Goal: Check status: Check status

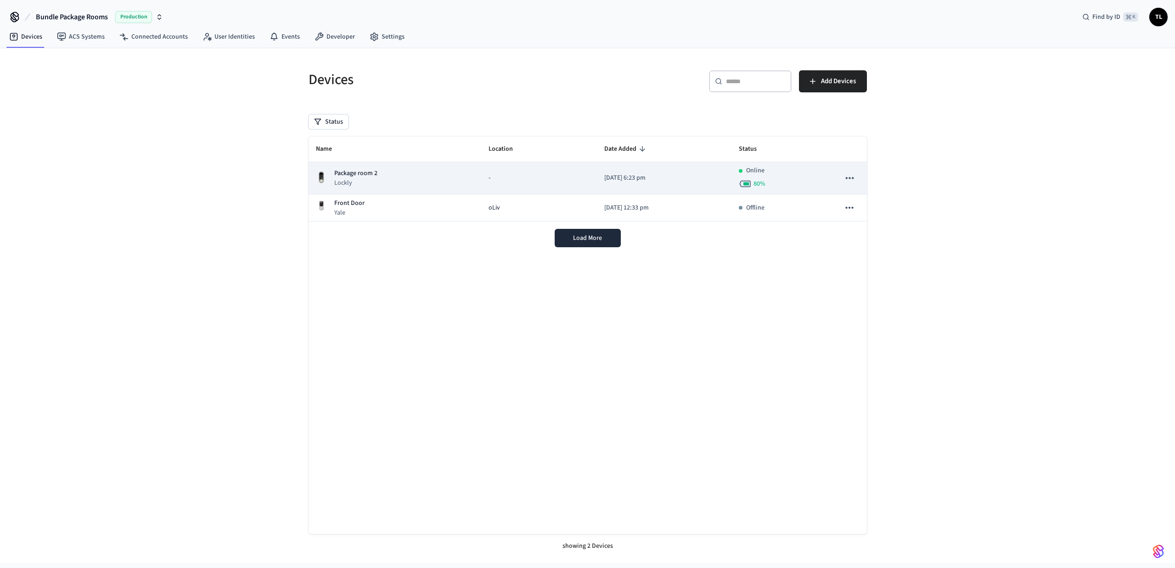
click at [428, 185] on div "Package room 2 Lockly" at bounding box center [395, 178] width 158 height 19
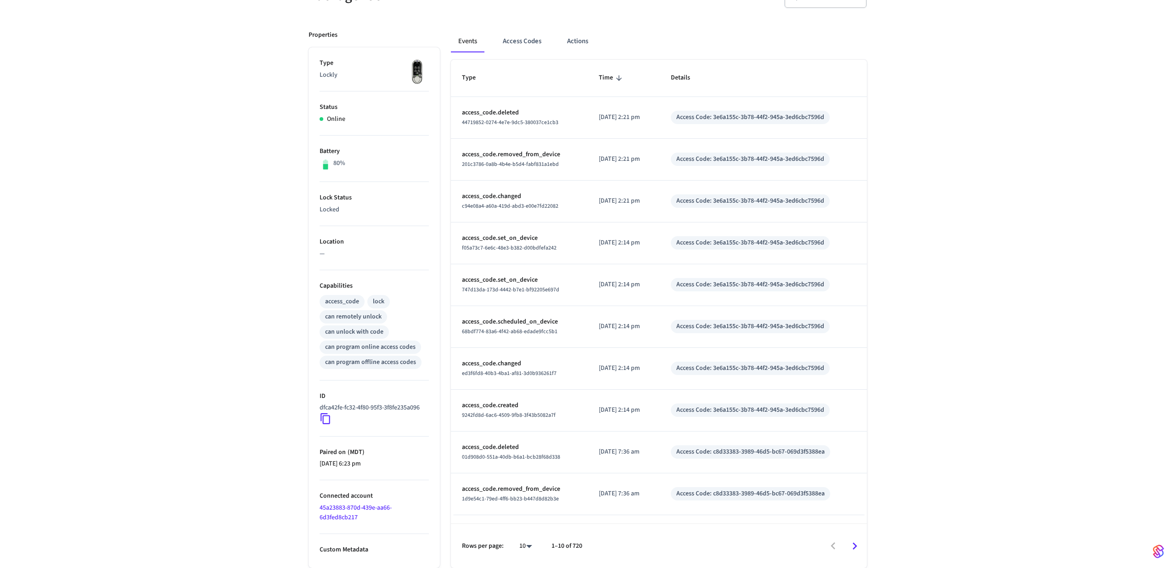
scroll to position [28, 0]
